Goal: Communication & Community: Answer question/provide support

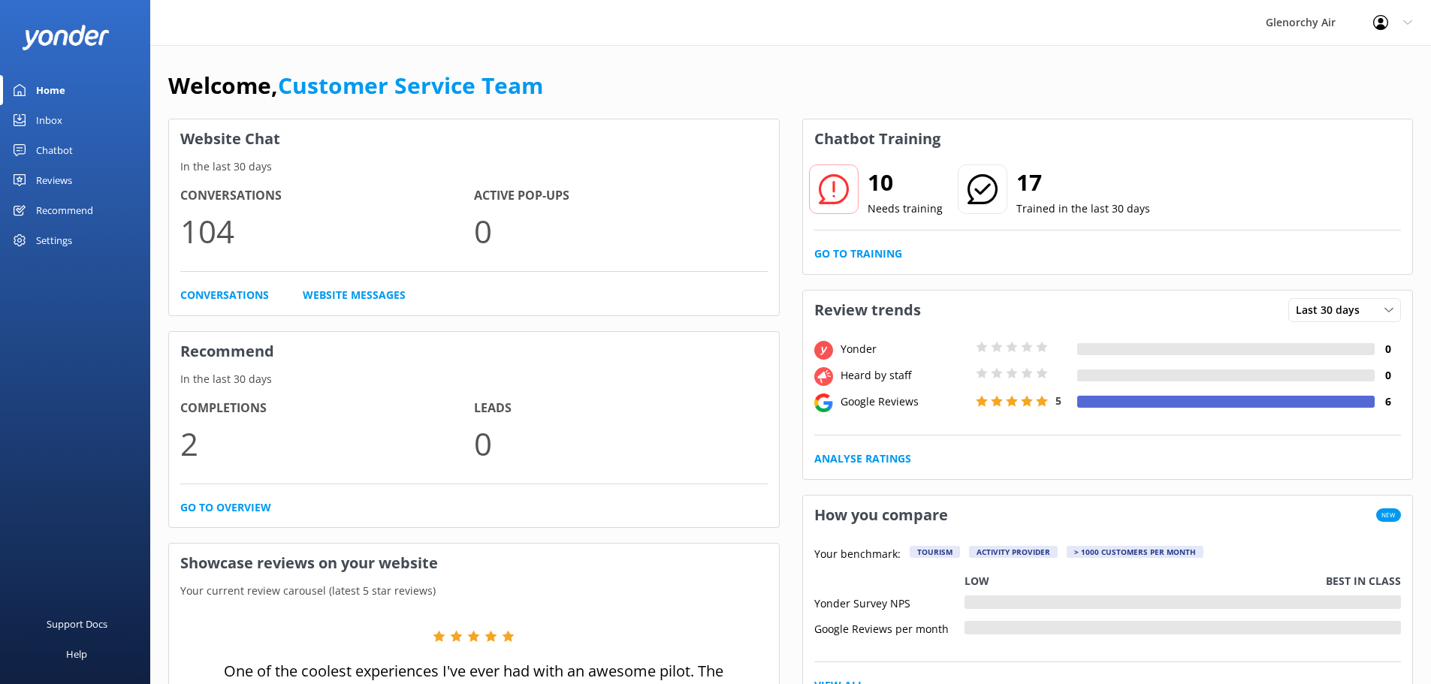
click at [56, 182] on div "Reviews" at bounding box center [54, 180] width 36 height 30
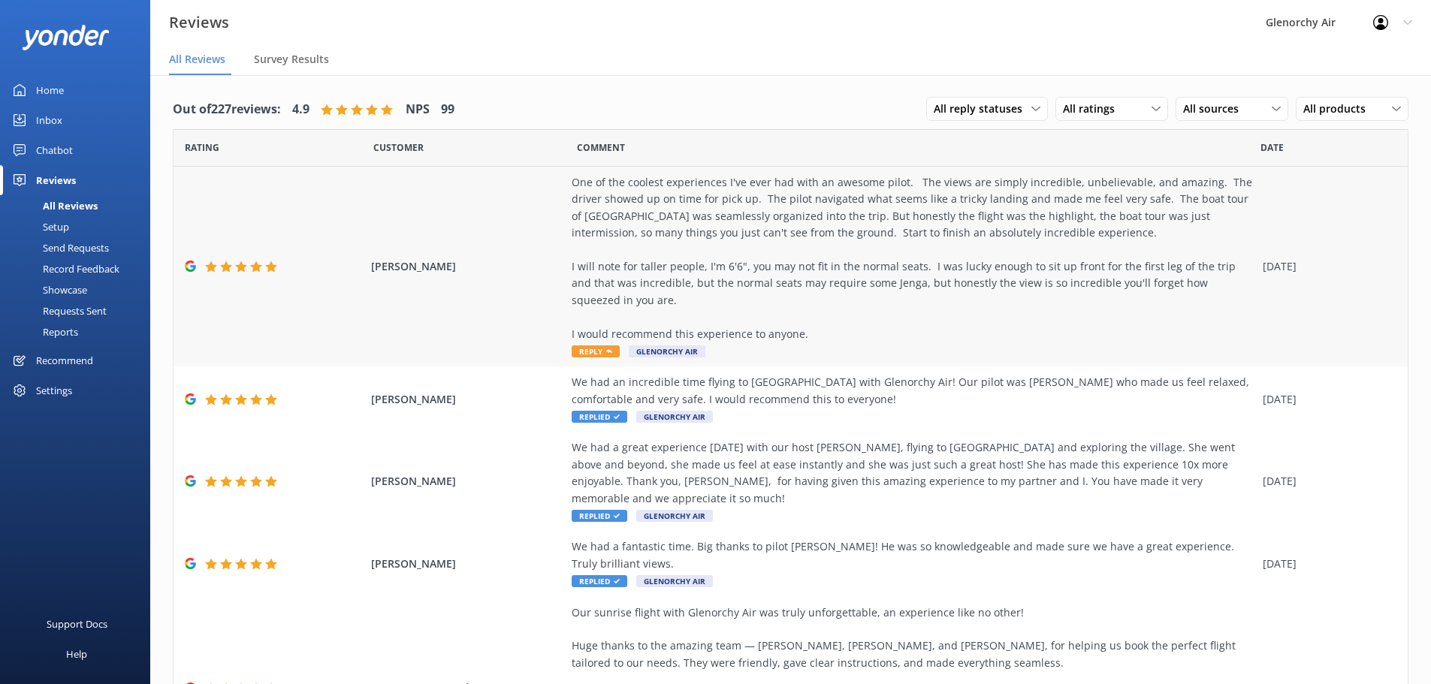
click at [589, 351] on span "Reply" at bounding box center [596, 351] width 48 height 12
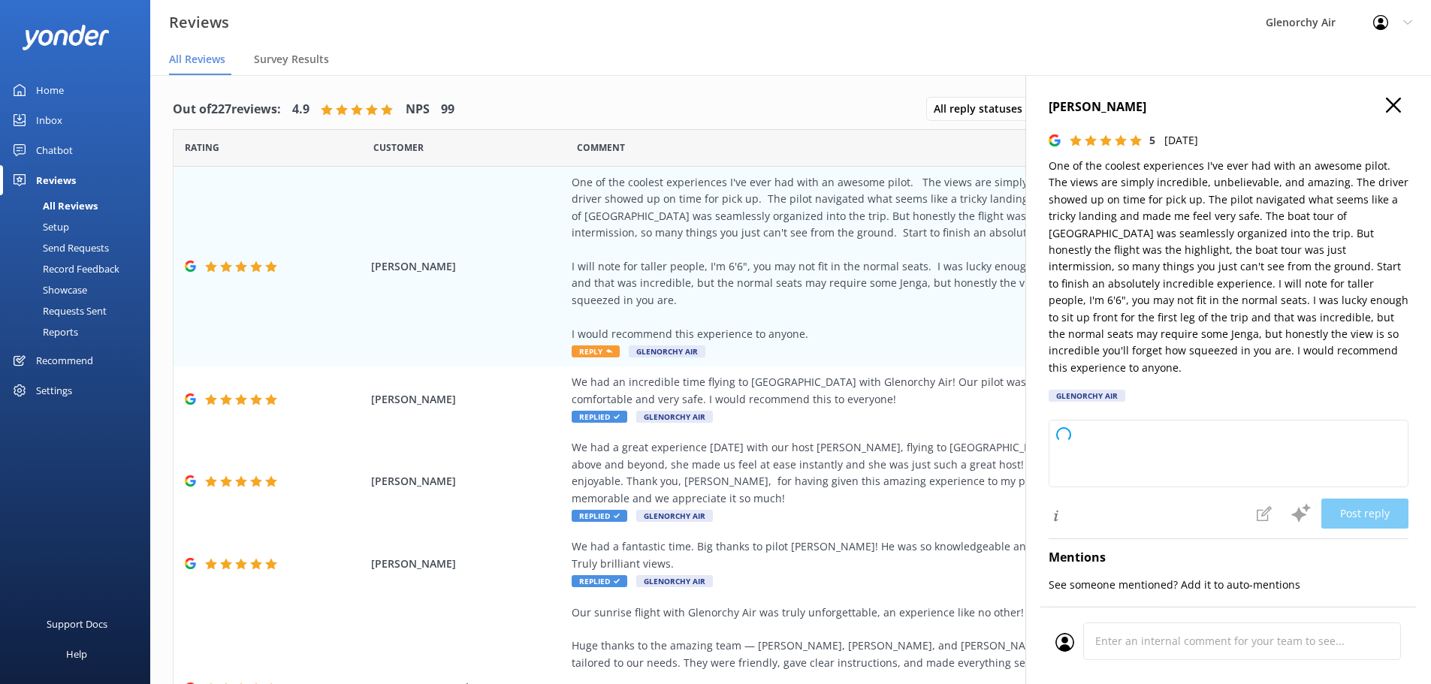
type textarea "Thank you so much for your wonderful review! We're thrilled to hear you had suc…"
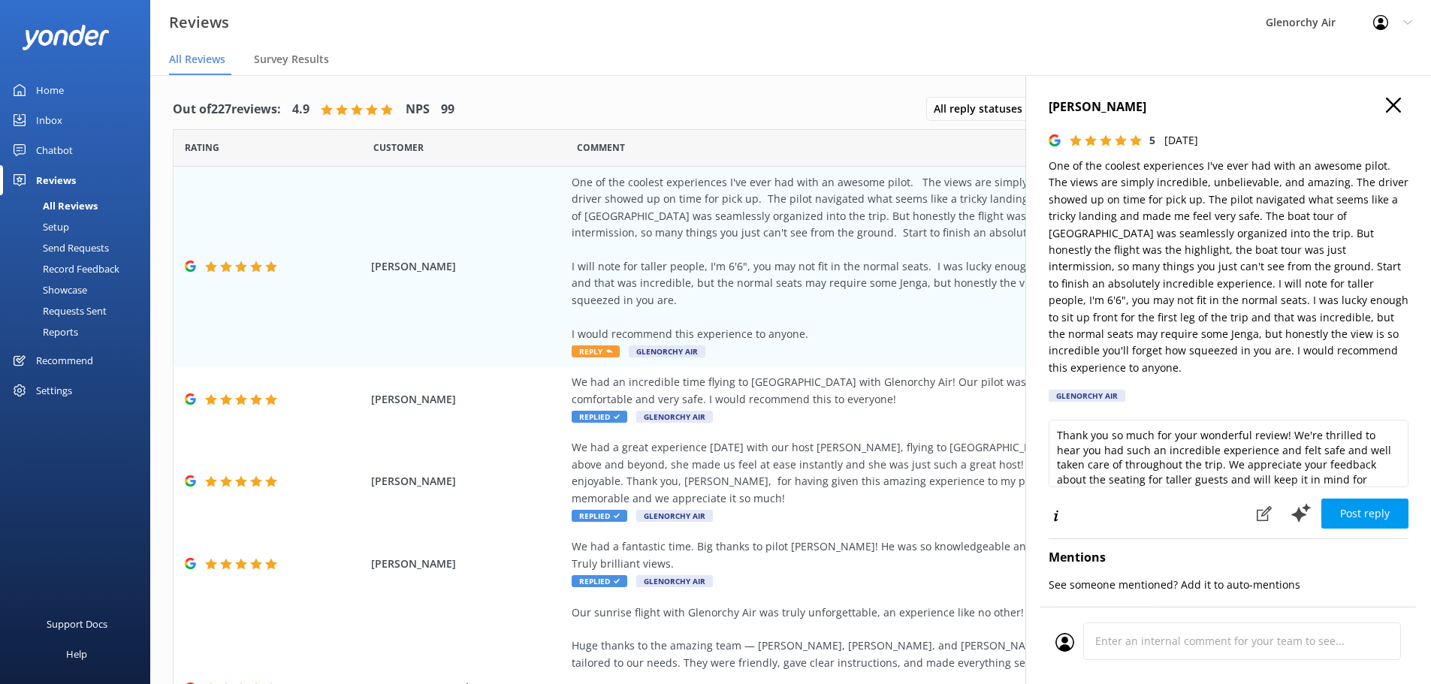
scroll to position [37, 0]
